Goal: Obtain resource: Download file/media

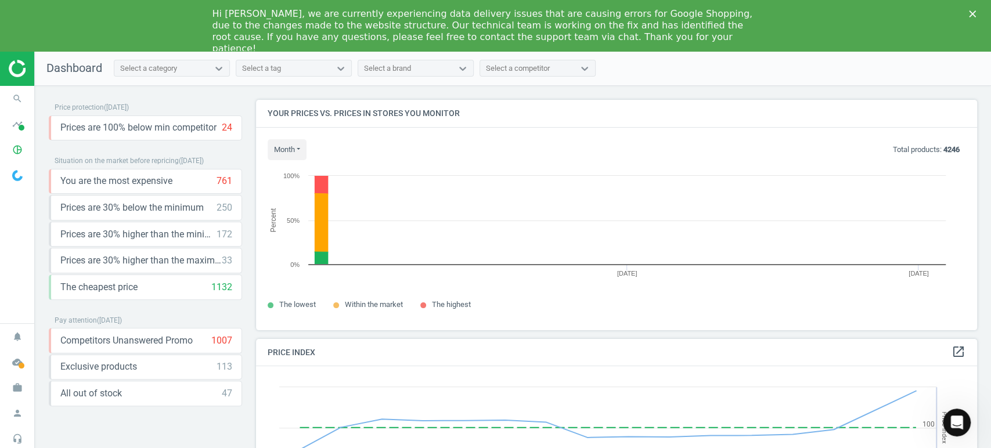
scroll to position [250, 732]
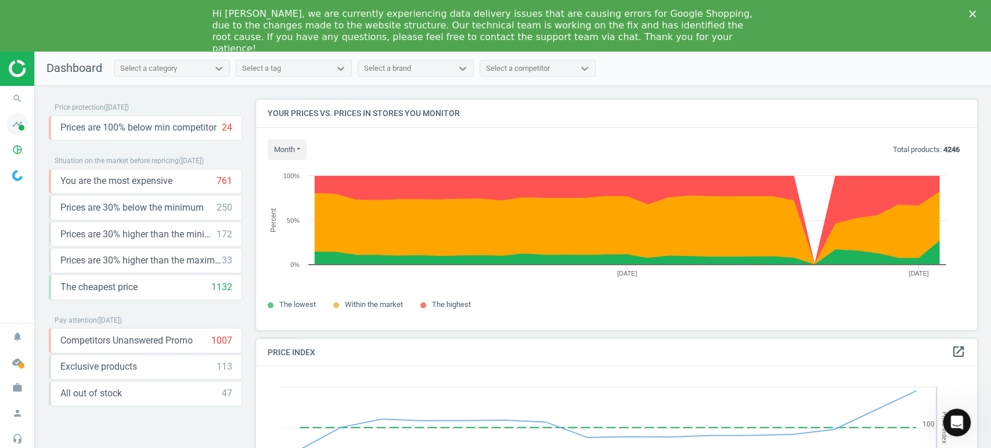
click at [17, 120] on icon "timeline" at bounding box center [17, 124] width 22 height 22
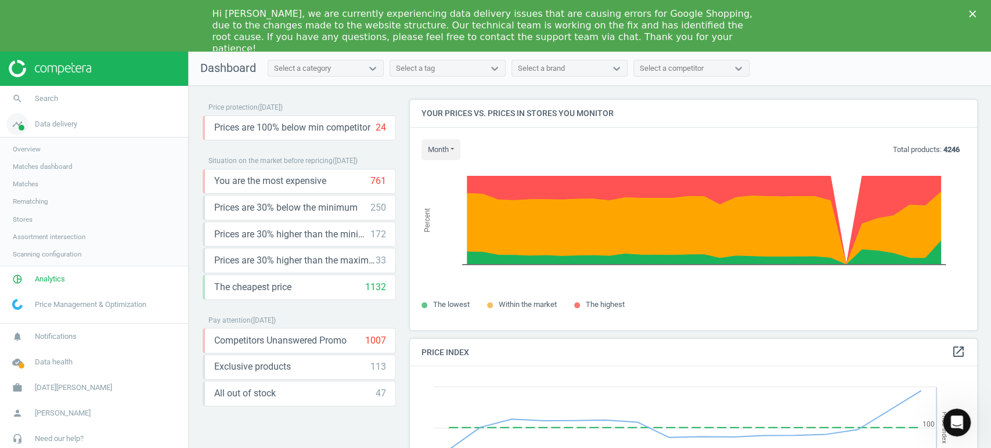
scroll to position [5, 6]
click at [62, 275] on span "Analytics" at bounding box center [50, 279] width 30 height 10
click at [28, 191] on span "Products" at bounding box center [26, 192] width 27 height 9
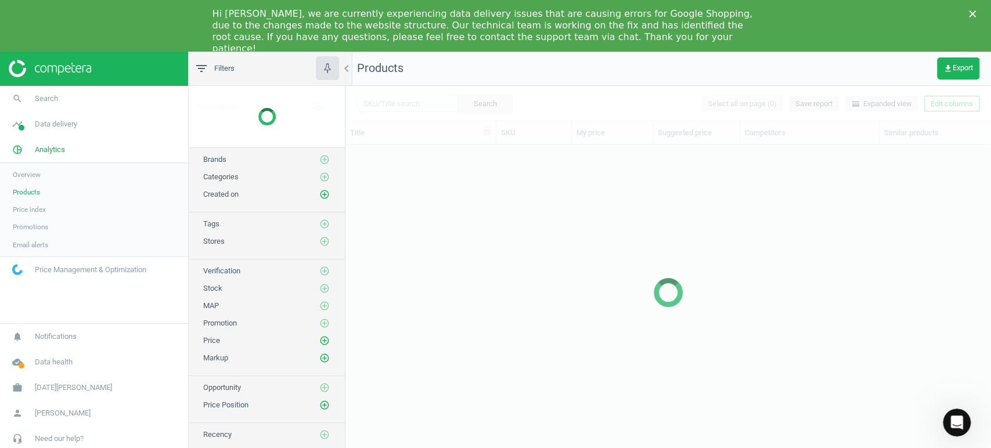
scroll to position [313, 635]
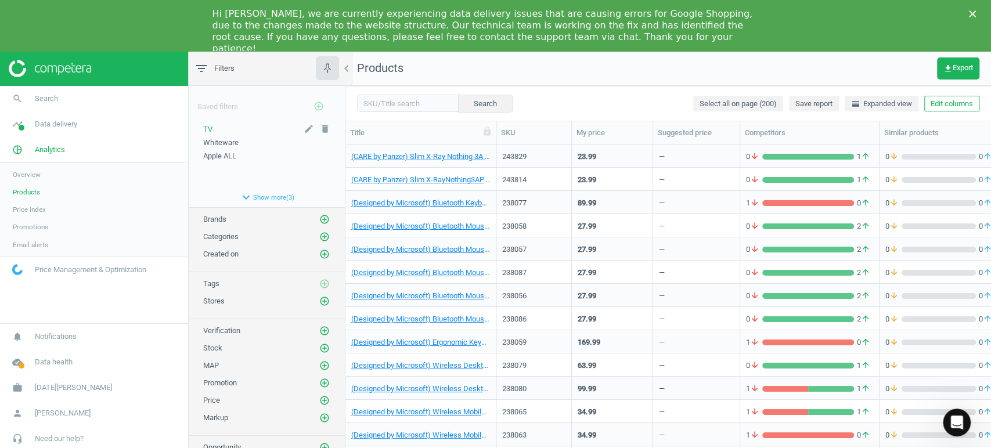
click at [211, 126] on span "TV" at bounding box center [207, 129] width 9 height 9
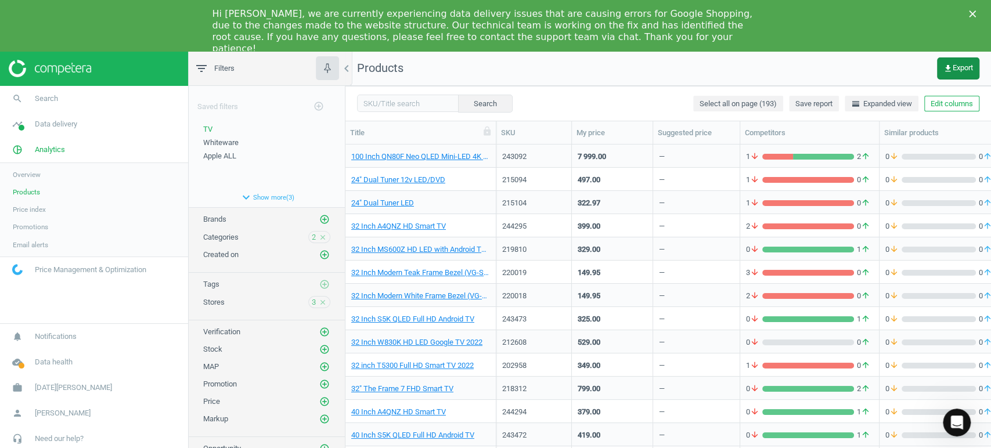
click at [971, 66] on span "get_app Export" at bounding box center [959, 68] width 30 height 9
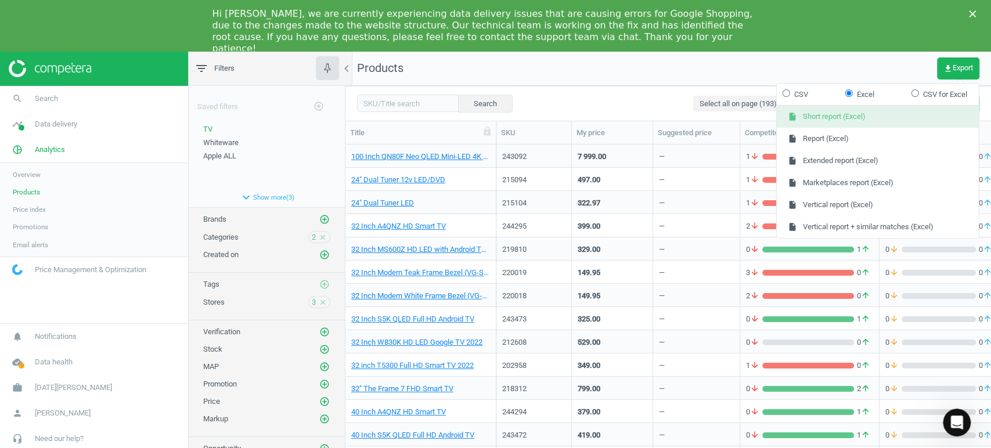
click at [887, 117] on button "insert_drive_file Short report (Excel)" at bounding box center [878, 117] width 202 height 22
